Goal: Check status: Check status

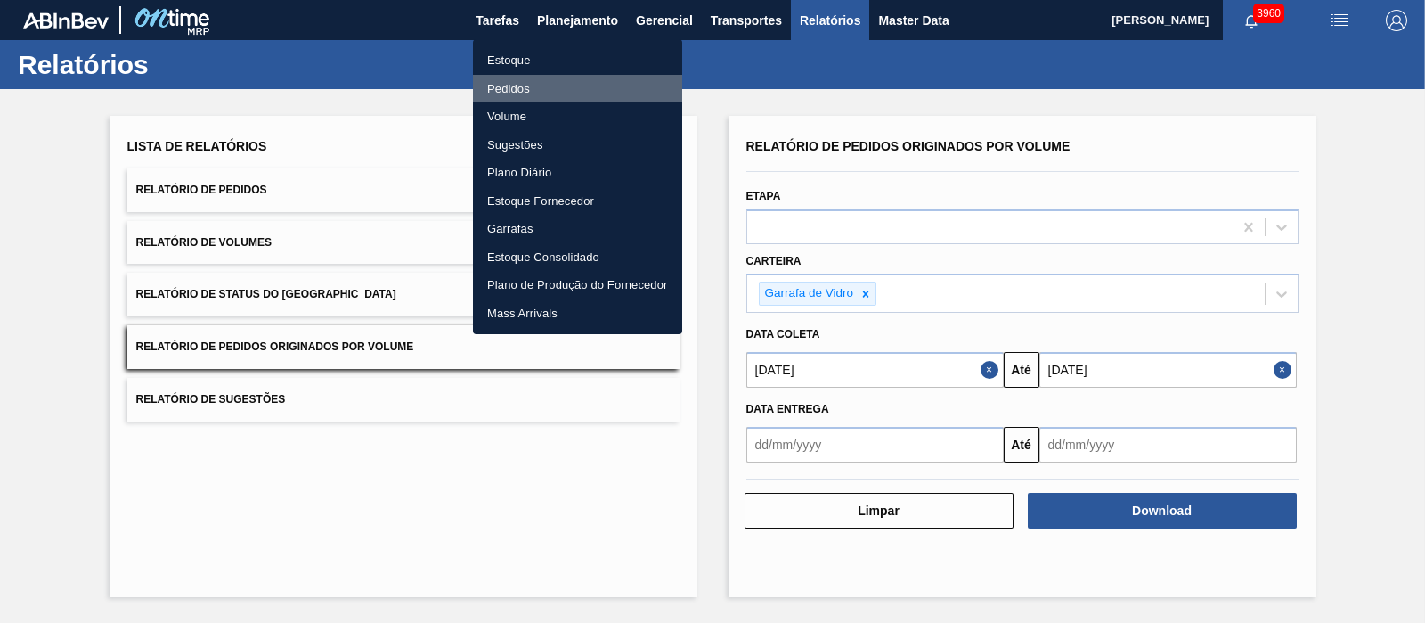
click at [517, 85] on li "Pedidos" at bounding box center [577, 89] width 209 height 28
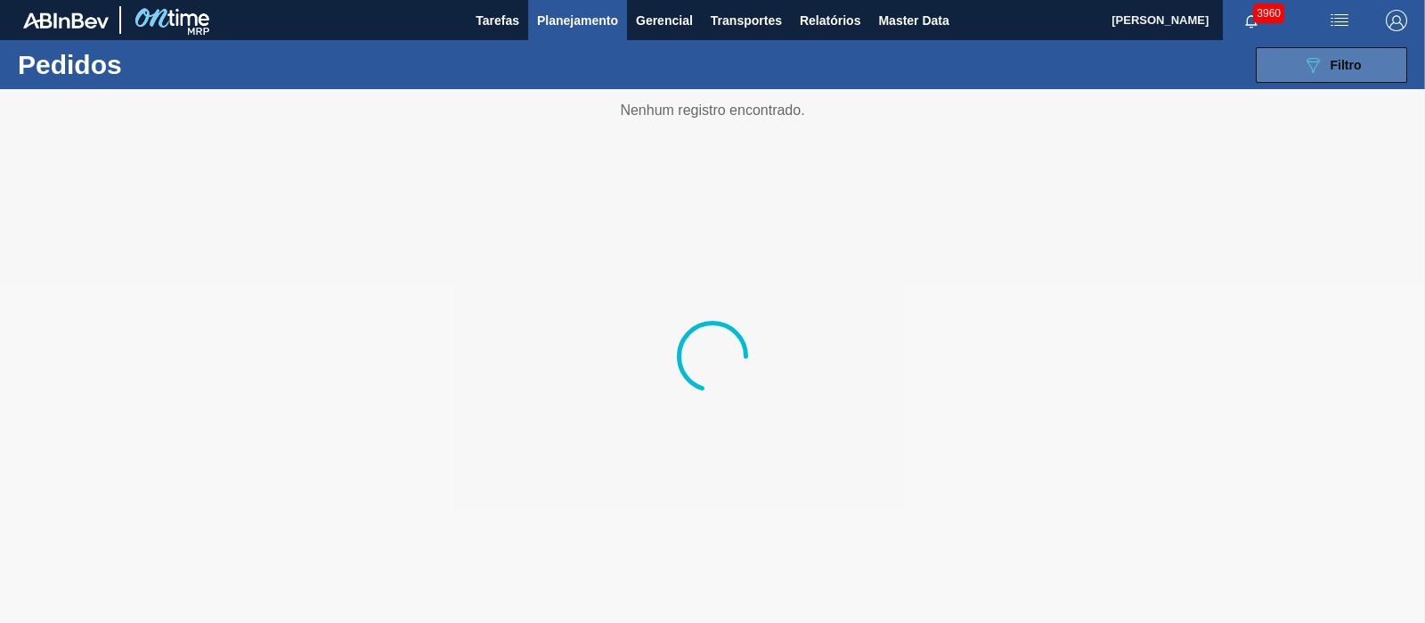
click at [1302, 51] on button "089F7B8B-B2A5-4AFE-B5C0-19BA573D28AC Filtro" at bounding box center [1331, 65] width 151 height 36
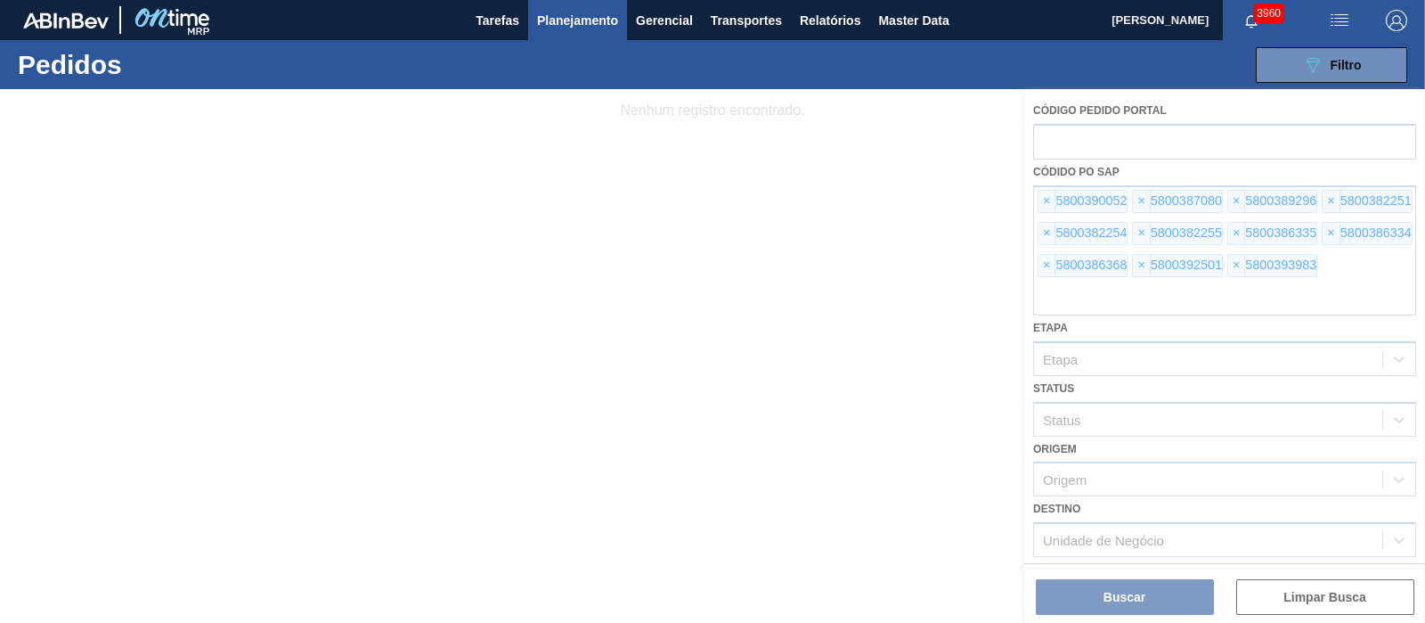
click at [1055, 202] on div at bounding box center [712, 355] width 1425 height 533
click at [1045, 199] on div at bounding box center [712, 355] width 1425 height 533
click at [1045, 199] on span "×" at bounding box center [1046, 201] width 17 height 21
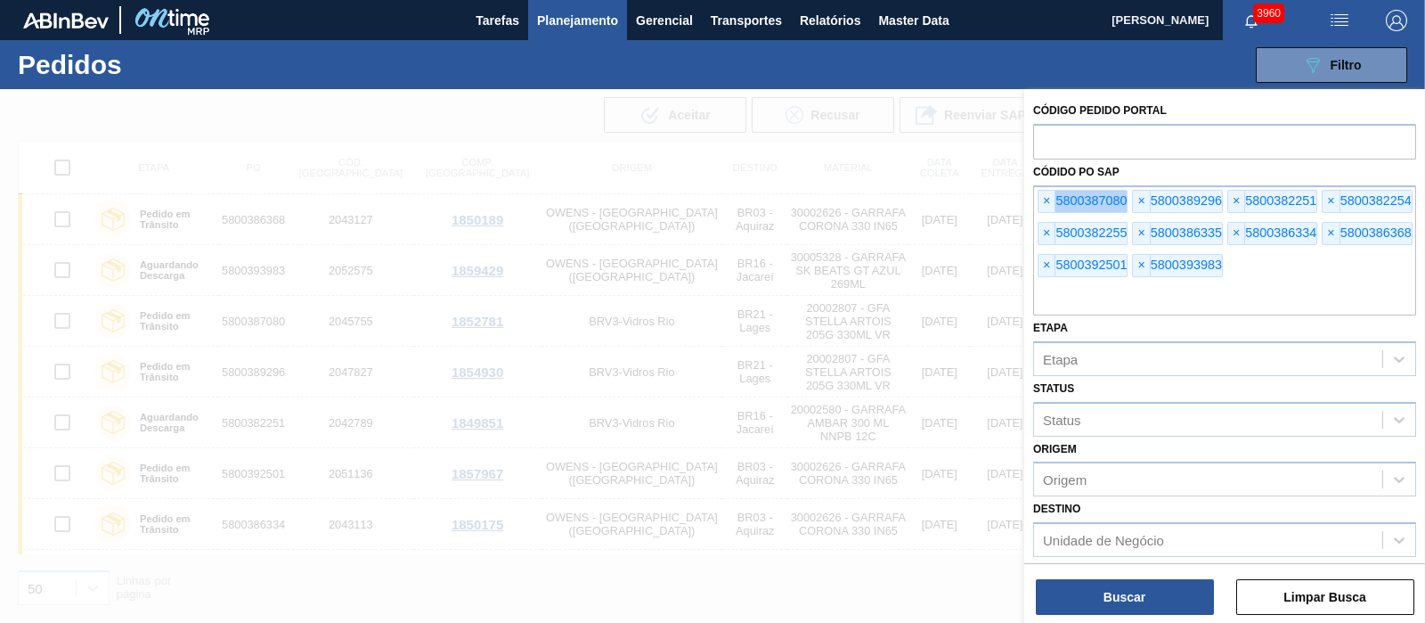
click at [1045, 199] on span "×" at bounding box center [1046, 201] width 17 height 21
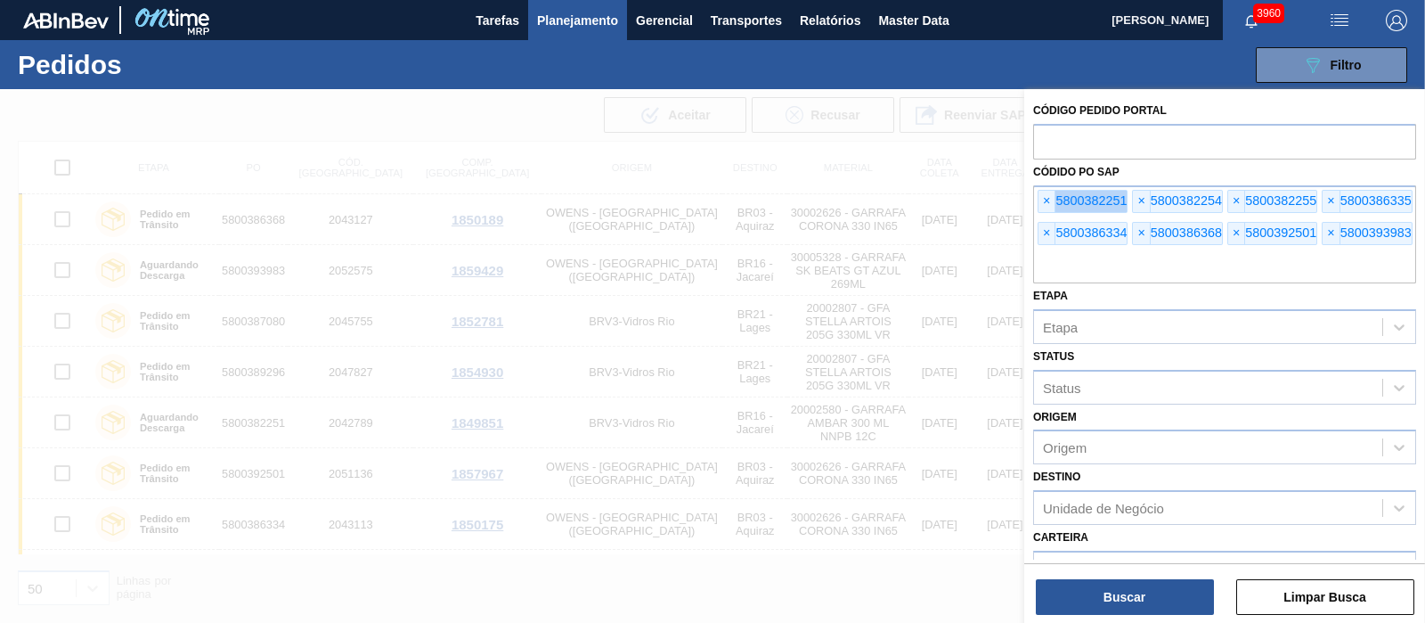
click at [1045, 199] on span "×" at bounding box center [1046, 201] width 17 height 21
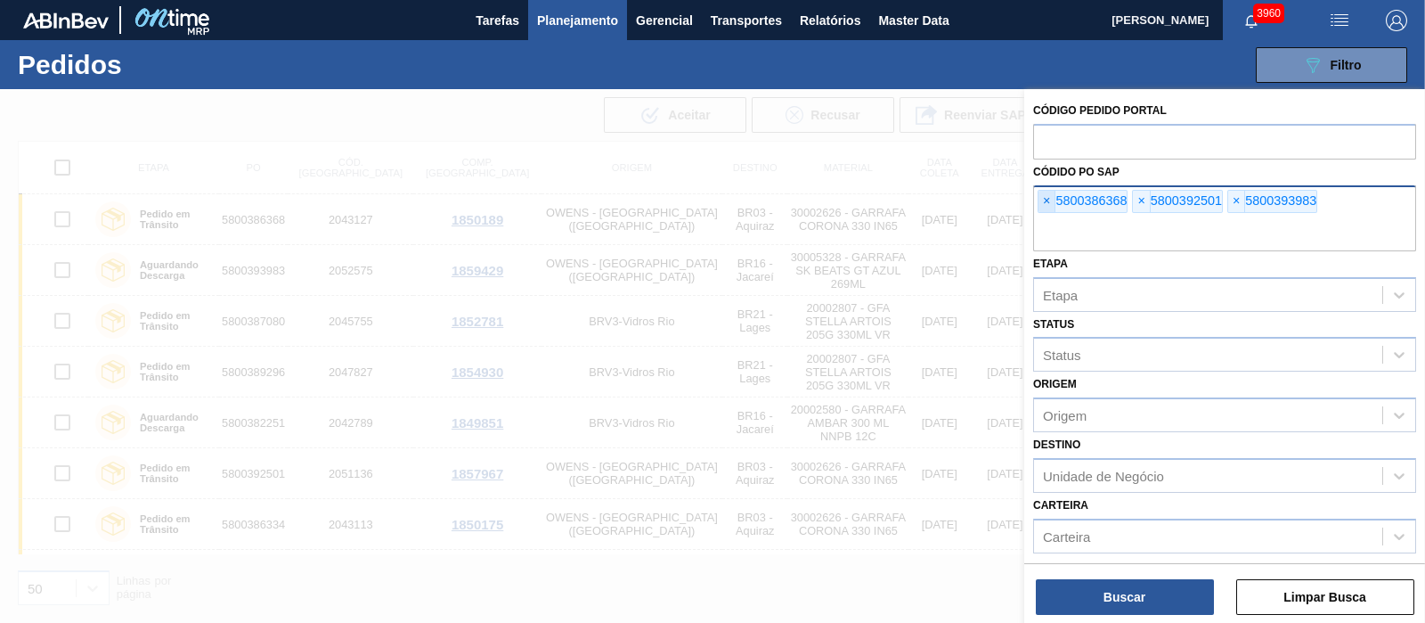
click at [1043, 199] on span "×" at bounding box center [1046, 201] width 17 height 21
click at [1042, 199] on span "×" at bounding box center [1046, 201] width 17 height 21
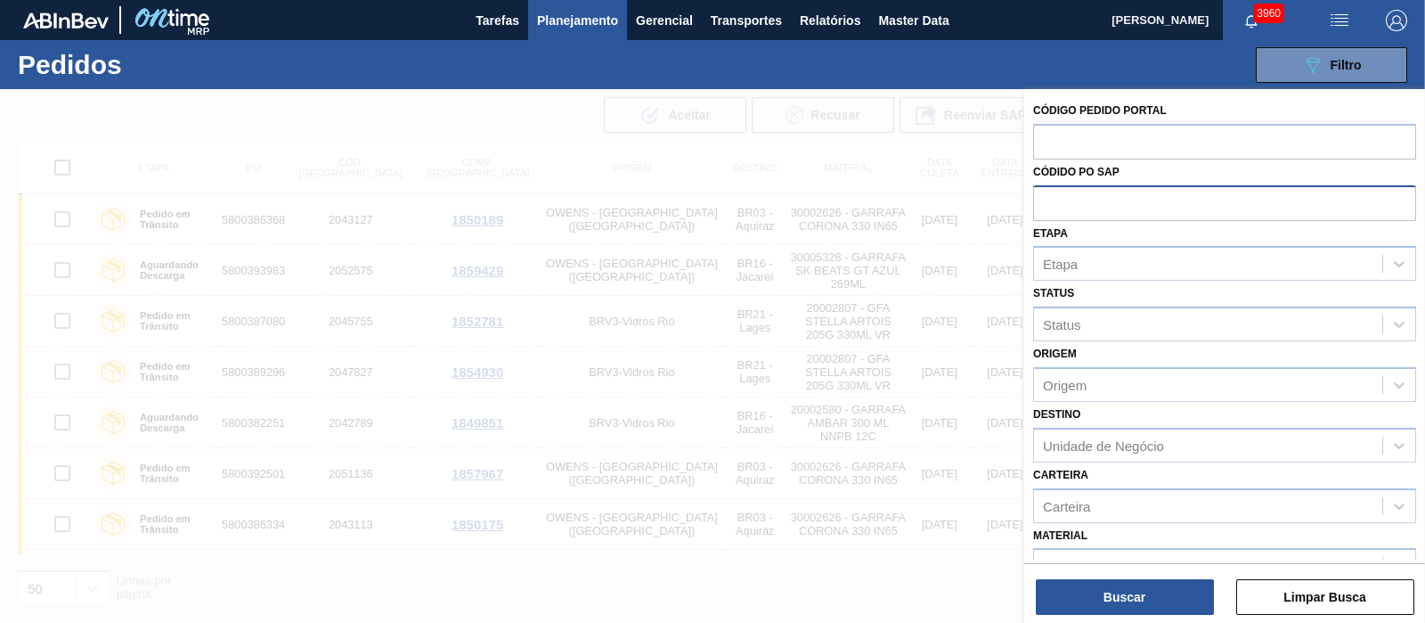
click at [1041, 198] on input "text" at bounding box center [1224, 202] width 383 height 34
paste input "text"
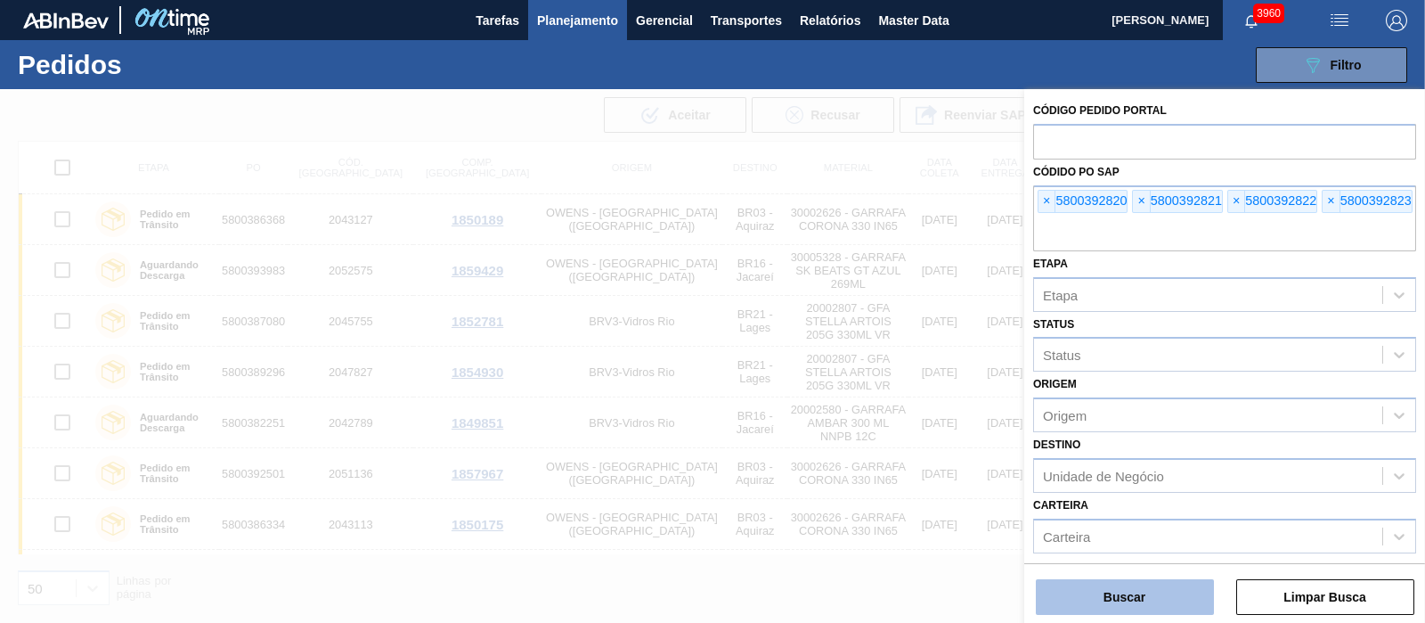
click at [1117, 599] on button "Buscar" at bounding box center [1125, 597] width 178 height 36
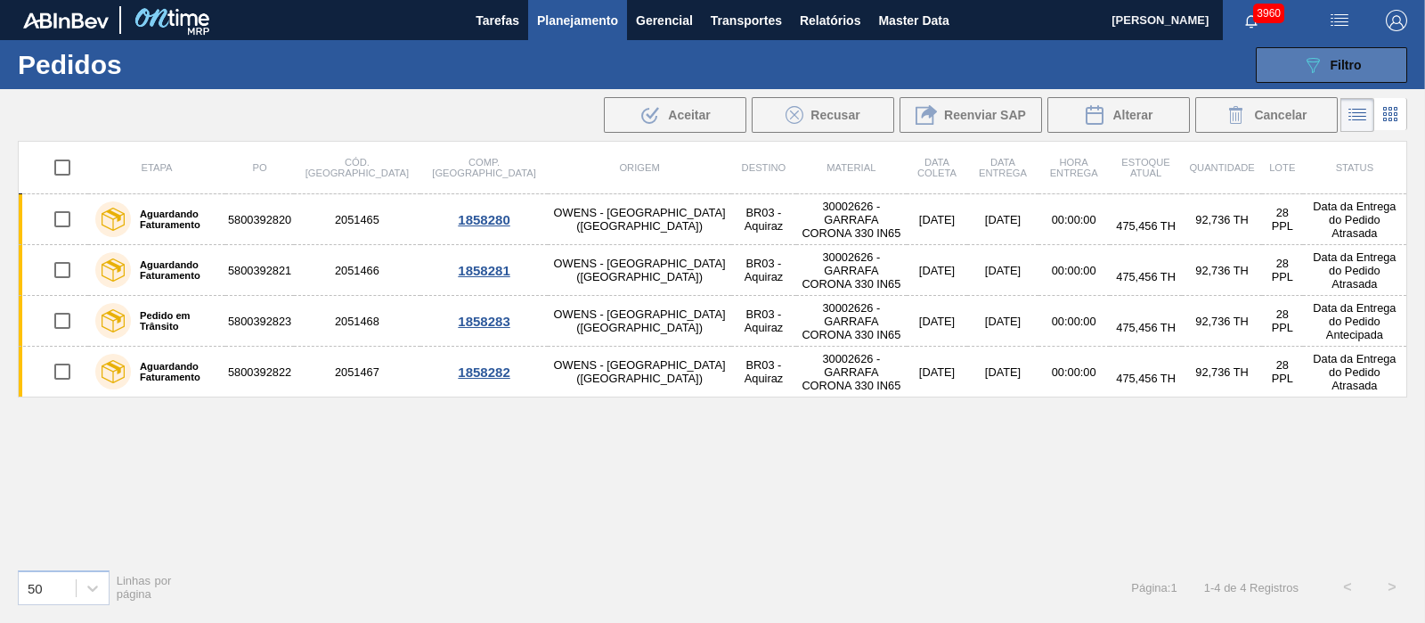
click at [1352, 74] on div "089F7B8B-B2A5-4AFE-B5C0-19BA573D28AC Filtro" at bounding box center [1332, 64] width 60 height 21
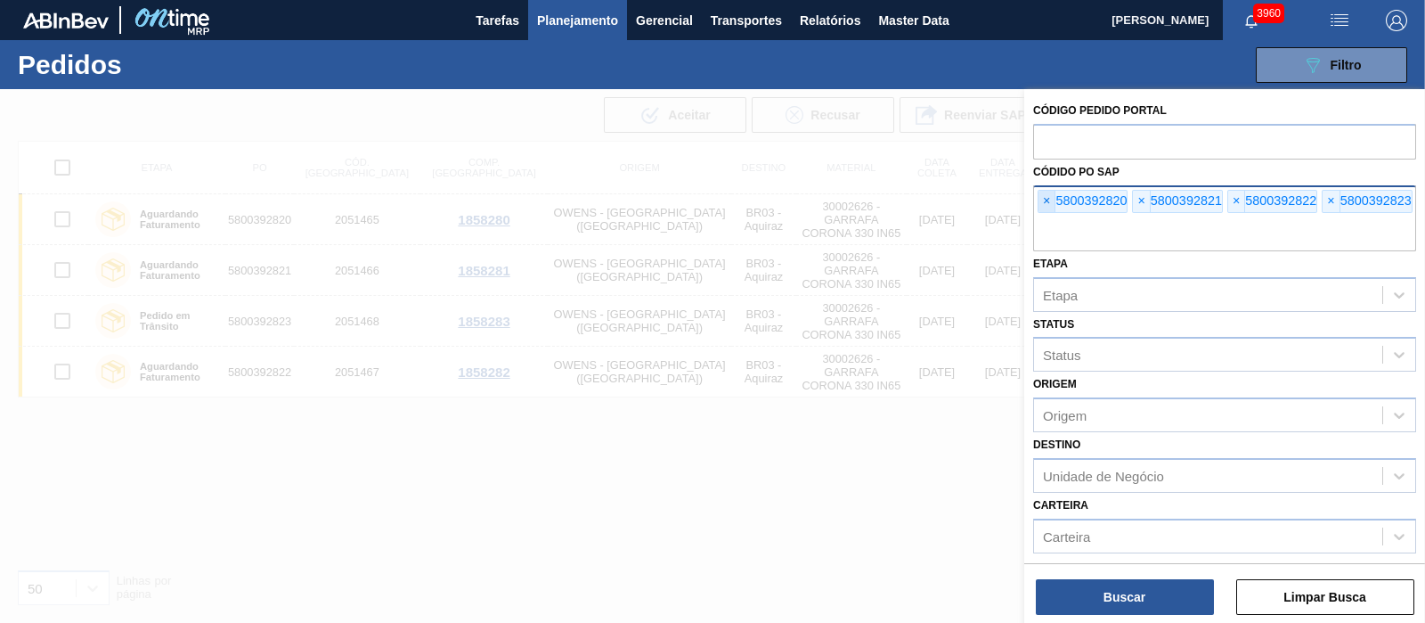
click at [1039, 202] on span "×" at bounding box center [1046, 201] width 17 height 21
click at [1039, 217] on input "text" at bounding box center [1224, 234] width 383 height 34
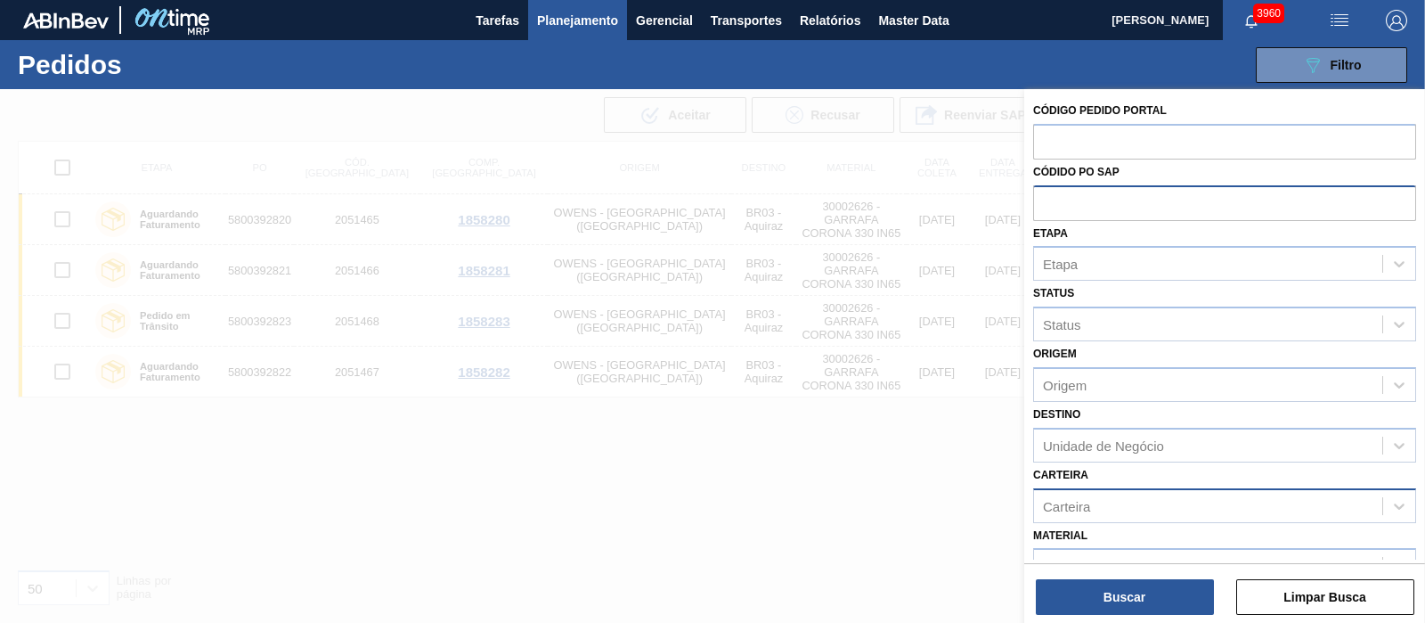
paste input "text"
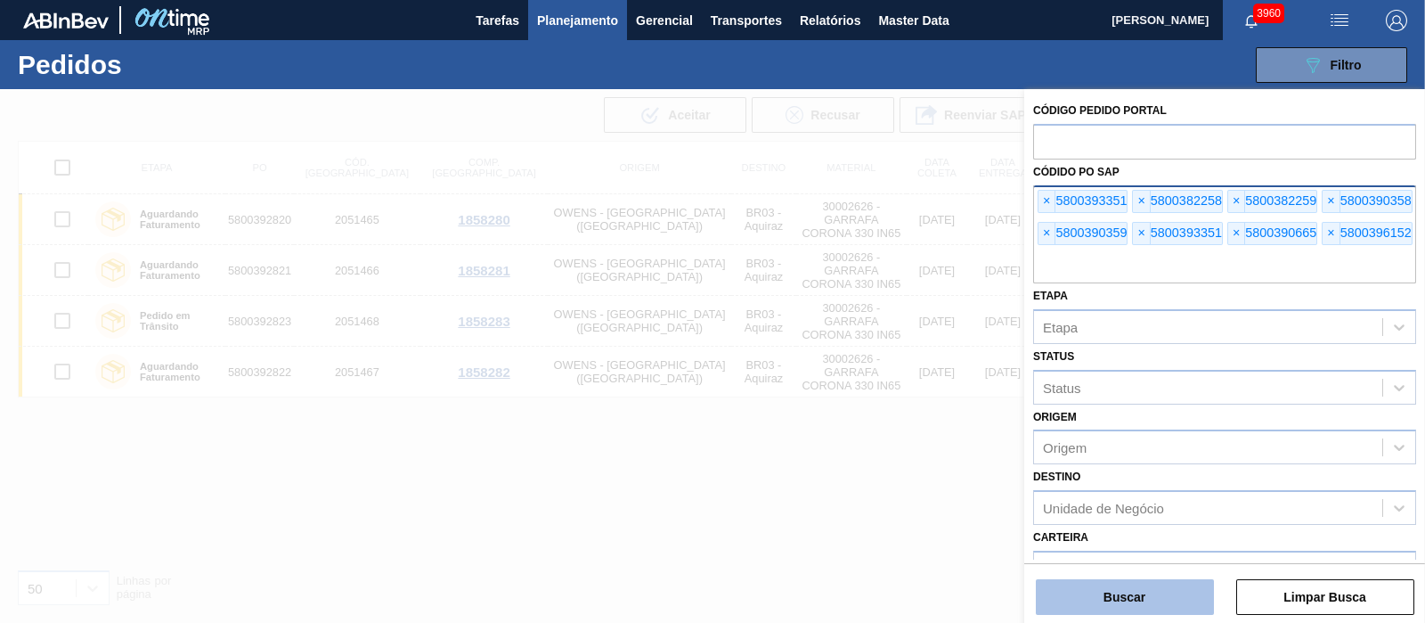
click at [1111, 600] on button "Buscar" at bounding box center [1125, 597] width 178 height 36
